Goal: Obtain resource: Download file/media

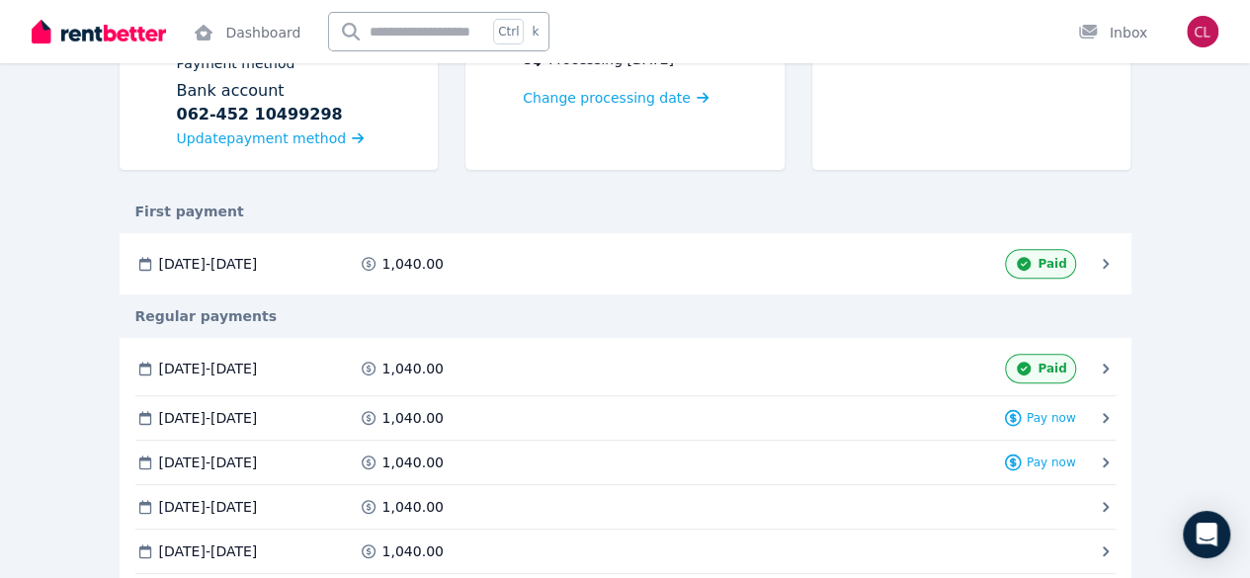
scroll to position [296, 0]
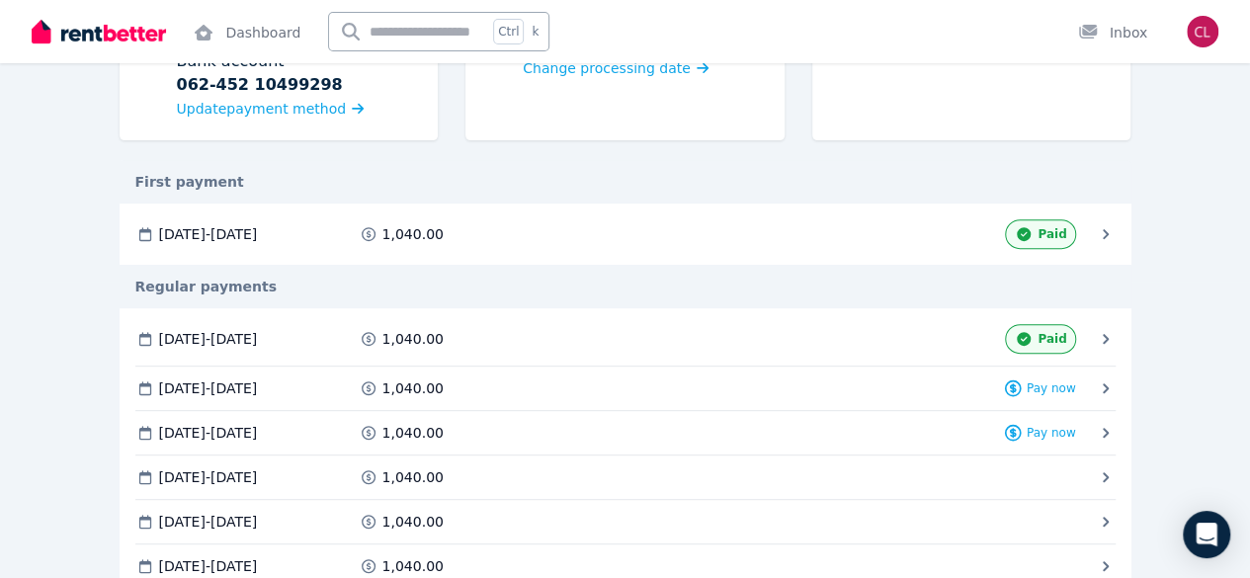
click at [0, 0] on icon "button" at bounding box center [0, 0] width 0 height 0
drag, startPoint x: 1106, startPoint y: 341, endPoint x: 1093, endPoint y: 306, distance: 37.2
click at [0, 0] on button "Download" at bounding box center [0, 0] width 0 height 0
click at [1112, 184] on div "First payment" at bounding box center [626, 182] width 1012 height 20
